Goal: Check status

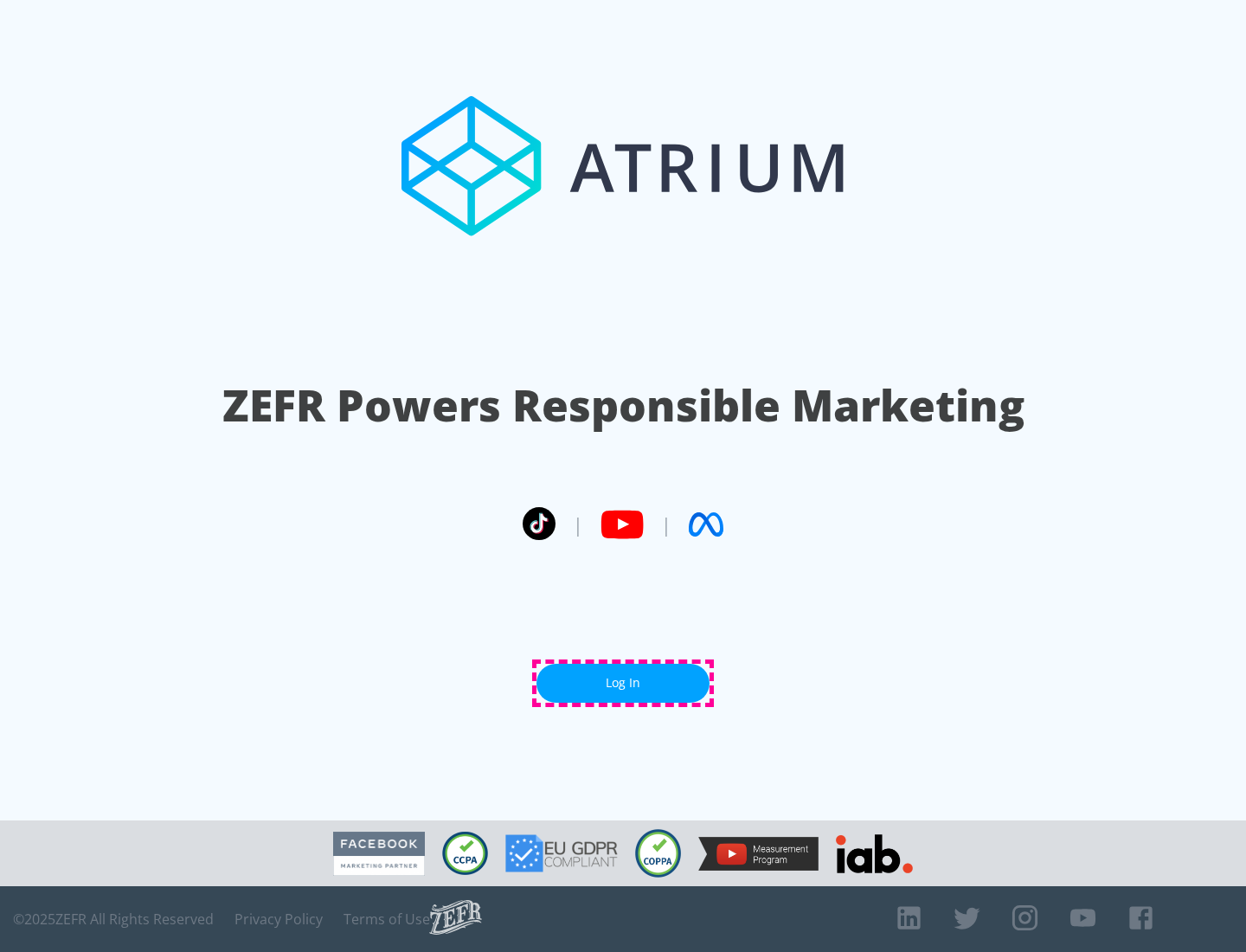
click at [623, 683] on link "Log In" at bounding box center [623, 684] width 173 height 39
